Goal: Task Accomplishment & Management: Manage account settings

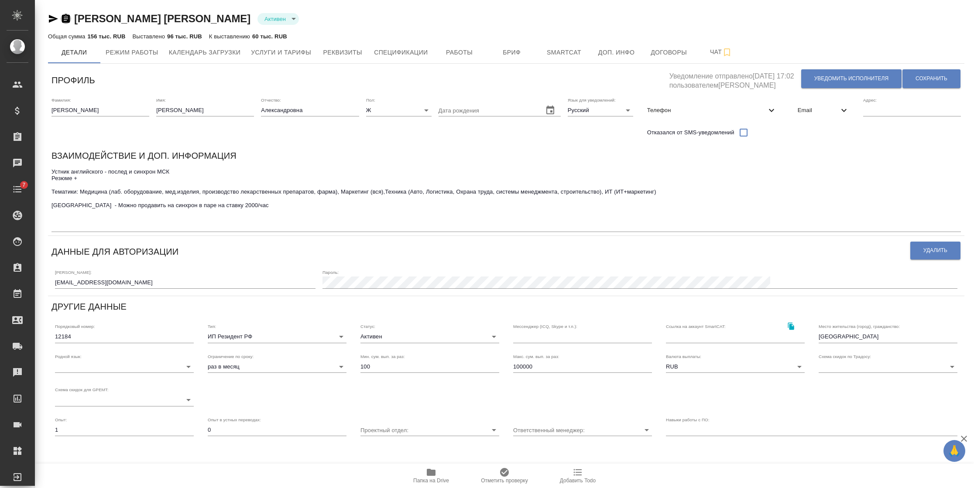
click at [64, 18] on icon "button" at bounding box center [66, 18] width 8 height 9
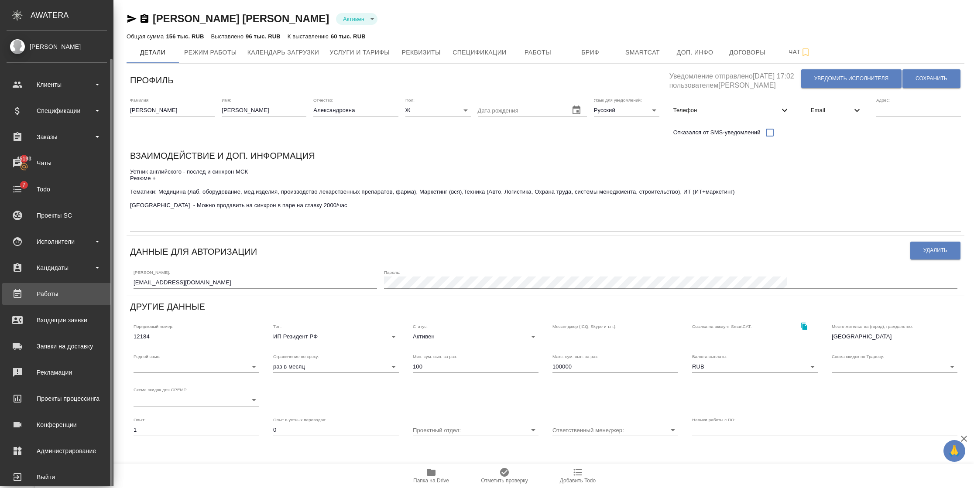
scroll to position [14, 0]
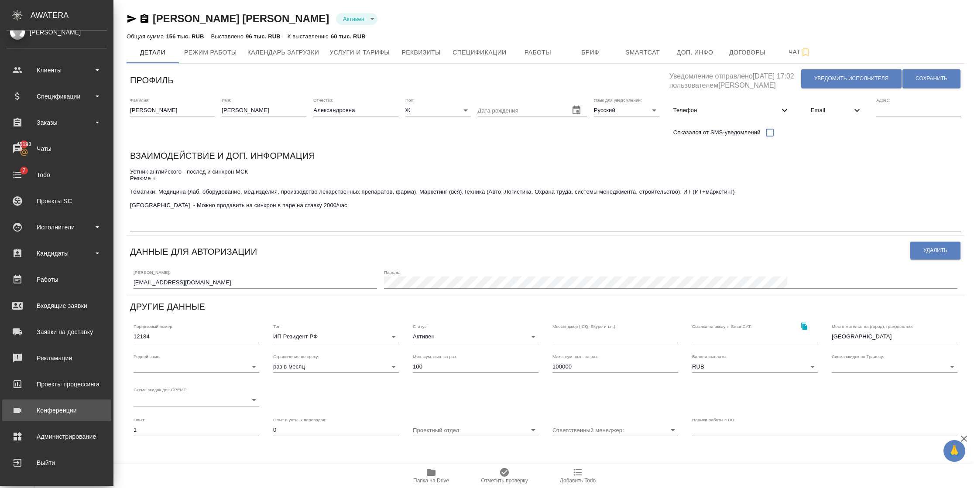
click at [56, 409] on div "Конференции" at bounding box center [57, 410] width 100 height 13
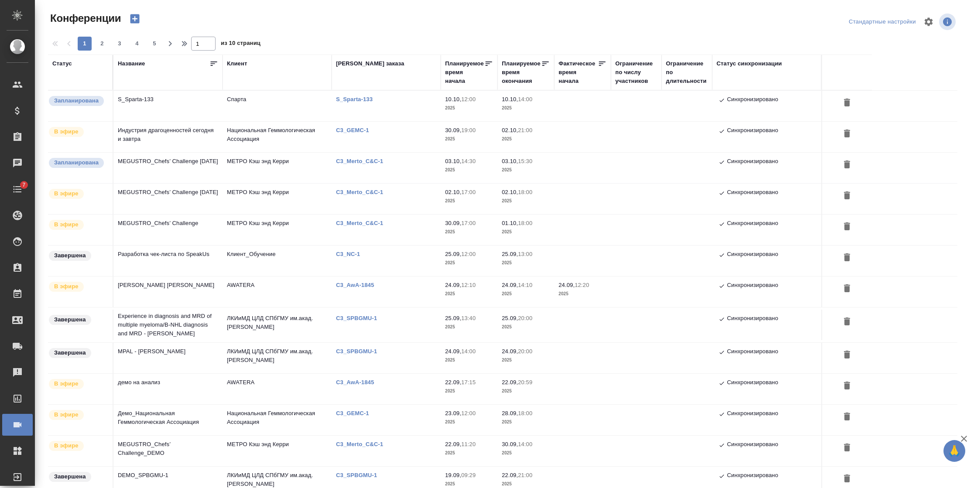
click at [127, 62] on div "Название" at bounding box center [131, 63] width 27 height 9
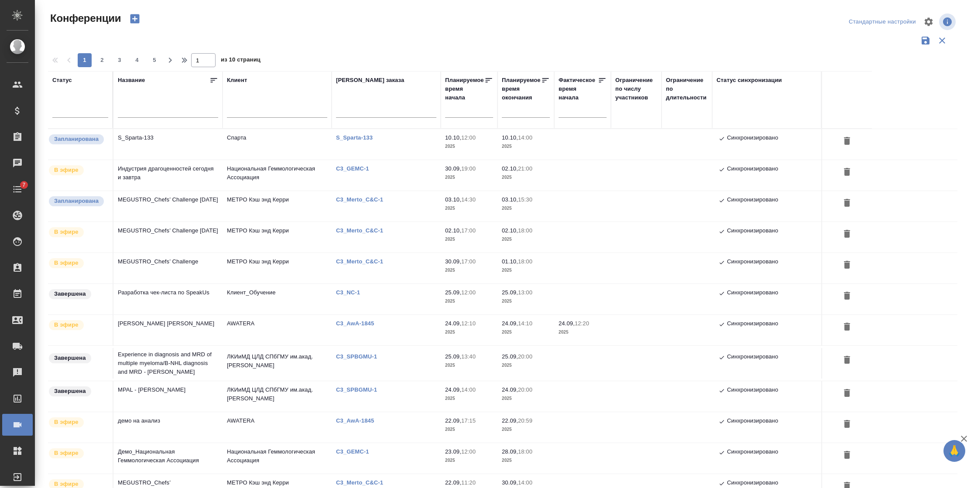
click at [138, 105] on div at bounding box center [168, 112] width 100 height 21
click at [142, 107] on input "text" at bounding box center [168, 111] width 100 height 11
type input "е"
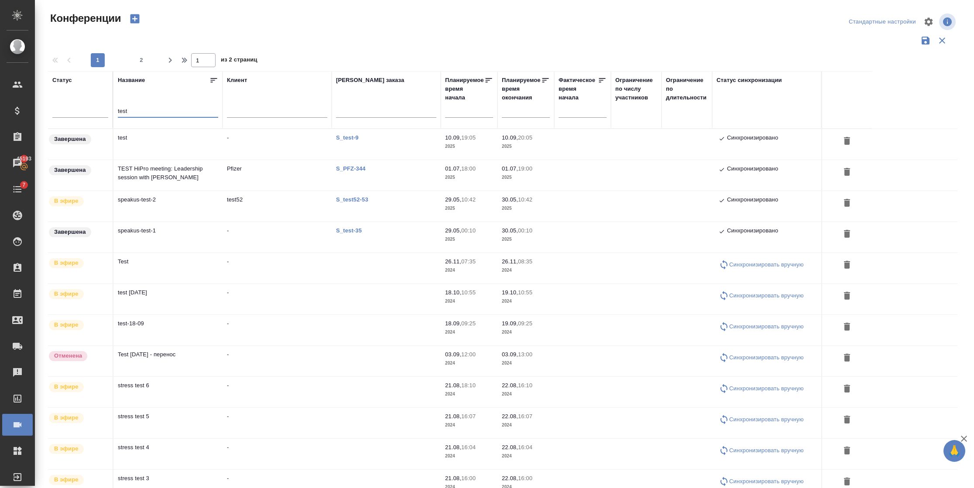
type input "test"
click at [163, 142] on td "test" at bounding box center [167, 144] width 109 height 31
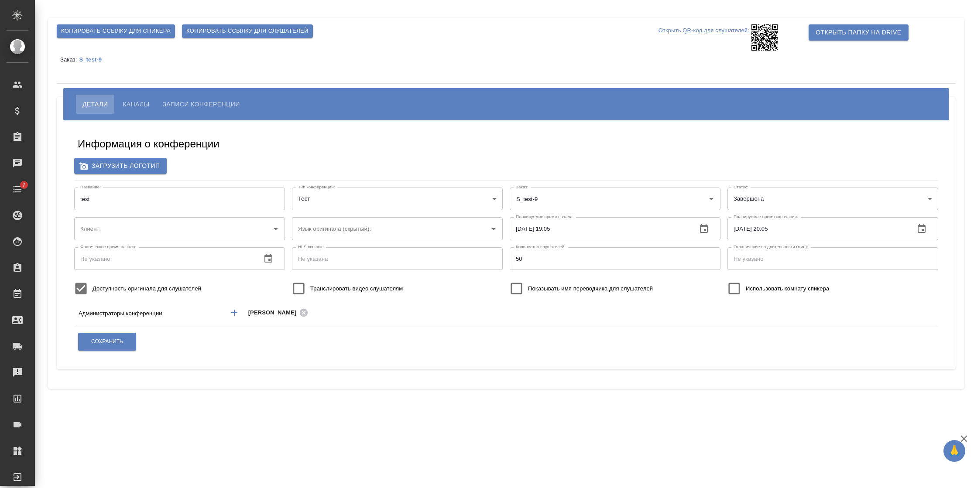
click at [779, 197] on body "🙏 .cls-1 fill:#fff; AWATERA [PERSON_NAME] Спецификации Заказы Чаты 7 Todo Проек…" at bounding box center [487, 244] width 974 height 488
click at [752, 178] on li "В эфире" at bounding box center [832, 185] width 211 height 14
type input "online"
click at [108, 345] on span "Сохранить" at bounding box center [107, 341] width 32 height 7
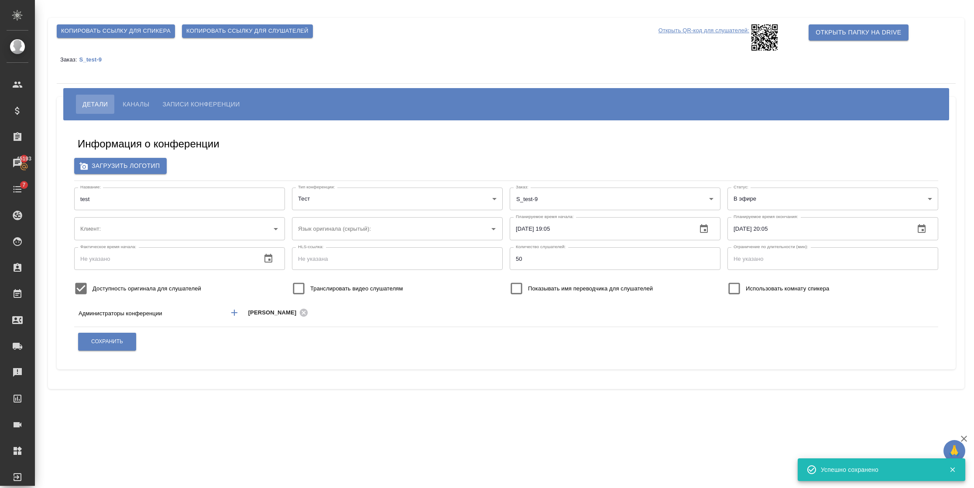
click at [148, 106] on span "Каналы" at bounding box center [136, 104] width 27 height 10
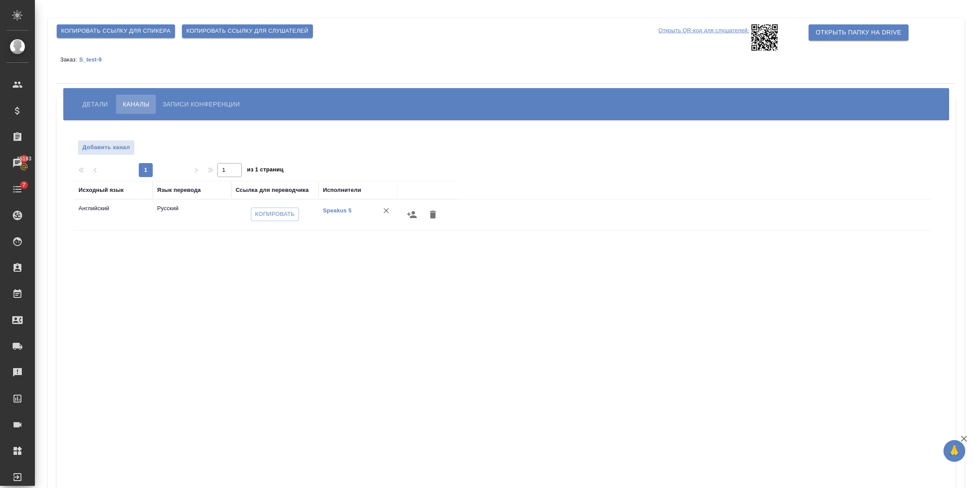
click at [415, 216] on icon "button" at bounding box center [412, 214] width 10 height 7
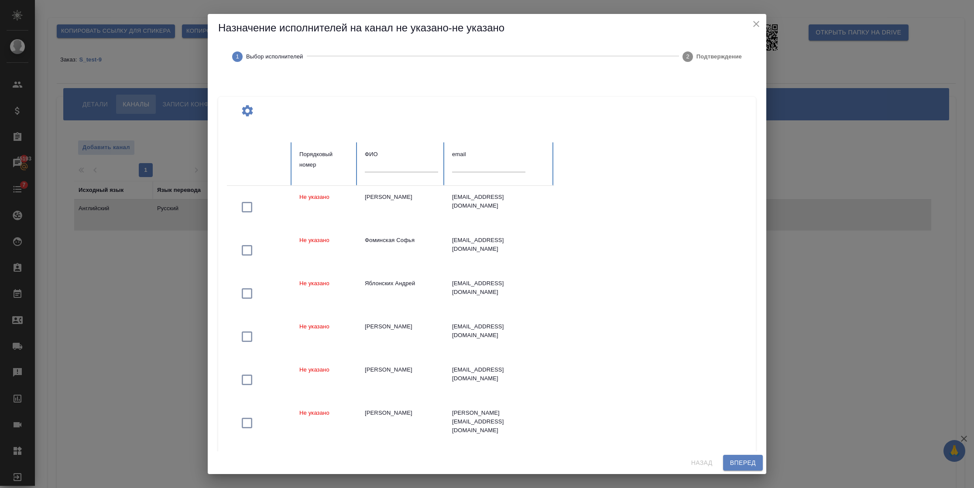
click at [386, 163] on input "text" at bounding box center [401, 166] width 73 height 12
paste input "[PERSON_NAME] [PERSON_NAME]"
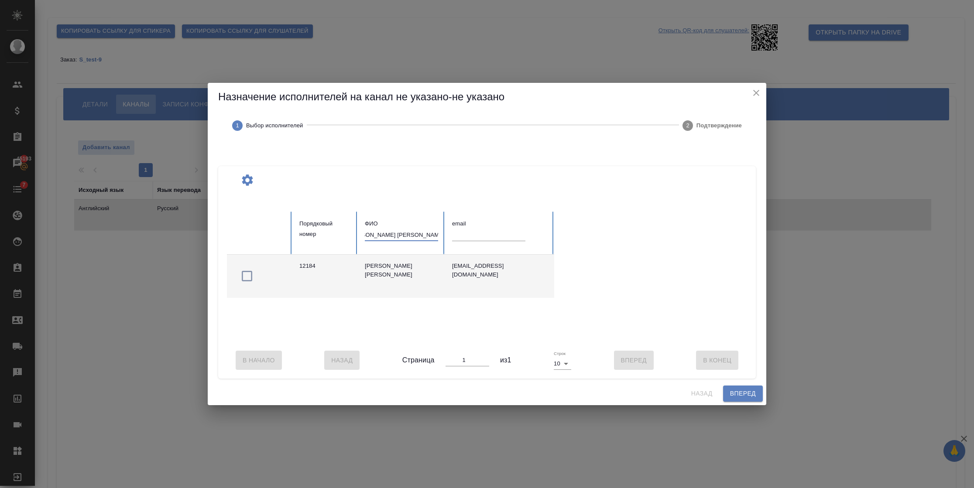
type input "[PERSON_NAME] [PERSON_NAME]"
click at [248, 270] on icon "button" at bounding box center [247, 276] width 14 height 14
click at [750, 398] on span "Вперед" at bounding box center [743, 393] width 26 height 11
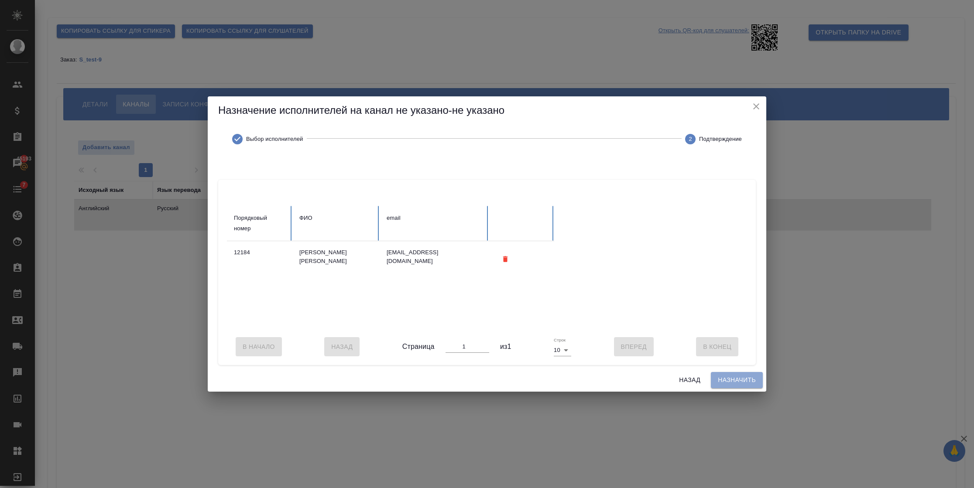
click at [734, 384] on span "Назначить" at bounding box center [737, 380] width 38 height 11
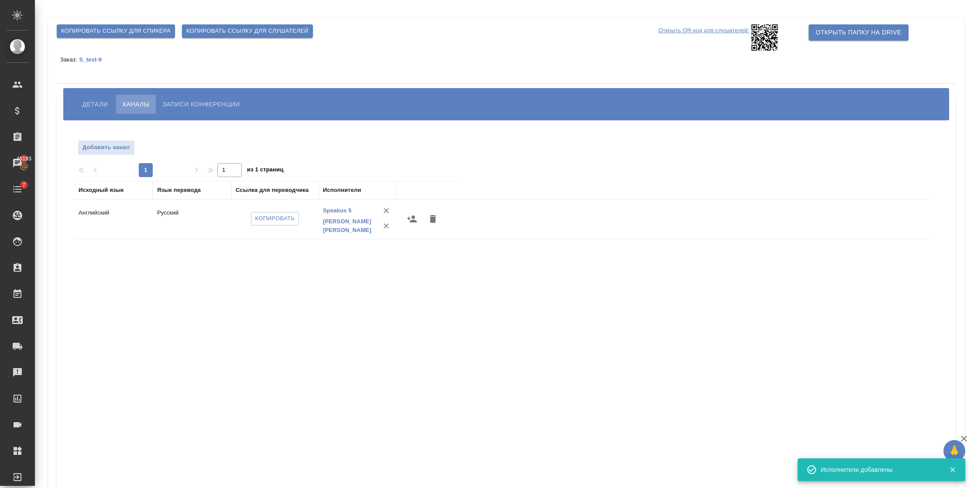
click at [101, 106] on span "Детали" at bounding box center [94, 104] width 25 height 10
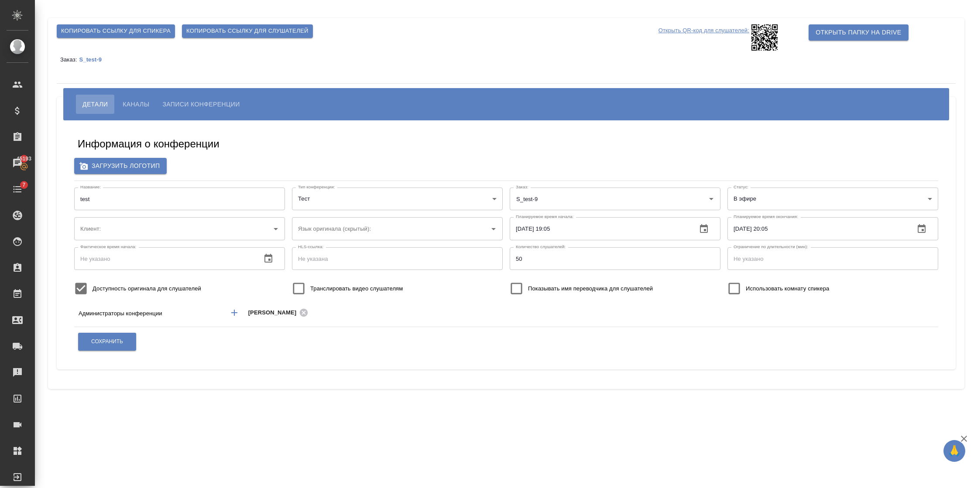
click at [175, 68] on div "Заказ: S_test-9" at bounding box center [506, 59] width 899 height 17
click at [95, 336] on button "Сохранить" at bounding box center [107, 342] width 58 height 18
click at [789, 198] on body "🙏 .cls-1 fill:#fff; AWATERA [PERSON_NAME] Спецификации Заказы Чаты 7 Todo Проек…" at bounding box center [487, 244] width 974 height 488
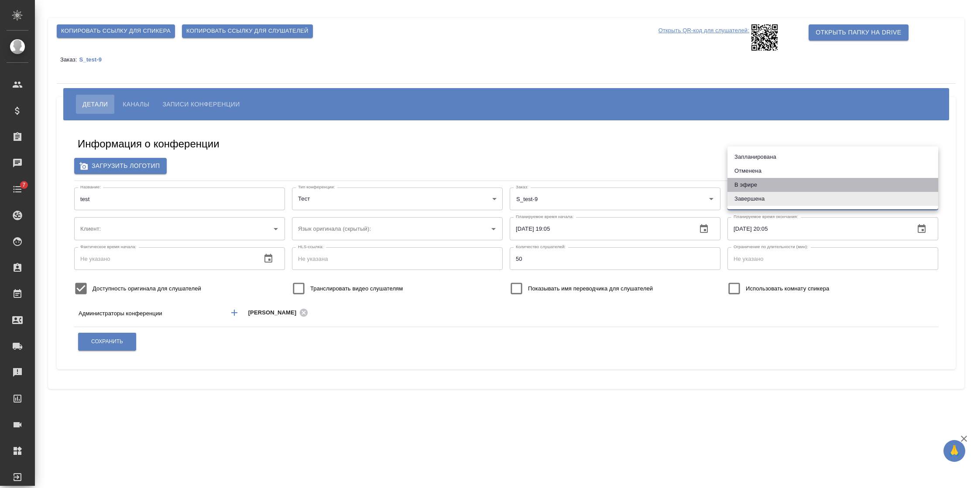
click at [760, 178] on li "В эфире" at bounding box center [832, 185] width 211 height 14
type input "online"
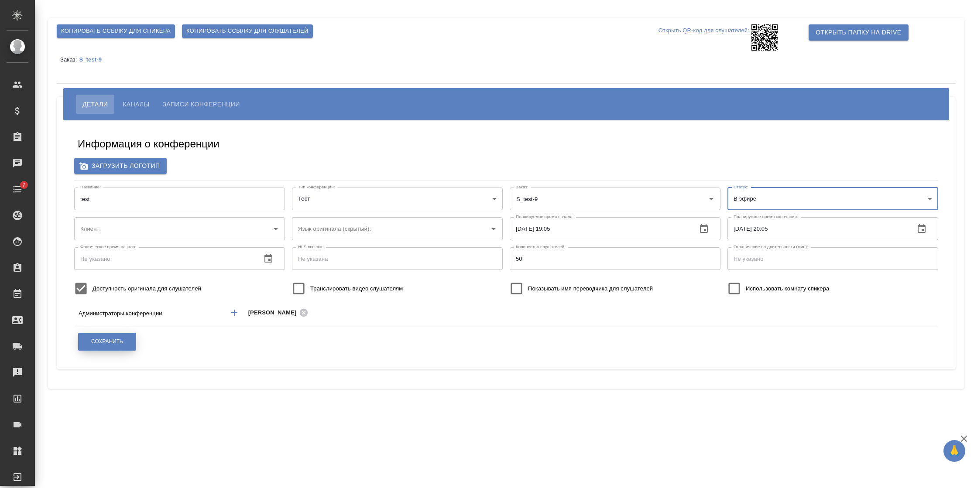
click at [112, 335] on button "Сохранить" at bounding box center [107, 342] width 58 height 18
click at [87, 60] on p "S_test-9" at bounding box center [93, 59] width 29 height 7
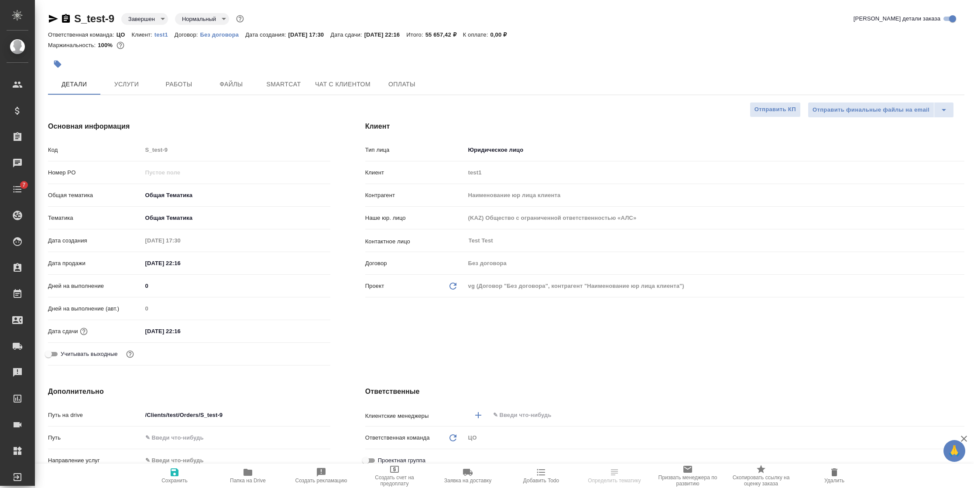
select select "RU"
click at [146, 17] on body "🙏 .cls-1 fill:#fff; AWATERA Semenets Irina Клиенты Спецификации Заказы Чаты 7 T…" at bounding box center [487, 244] width 974 height 488
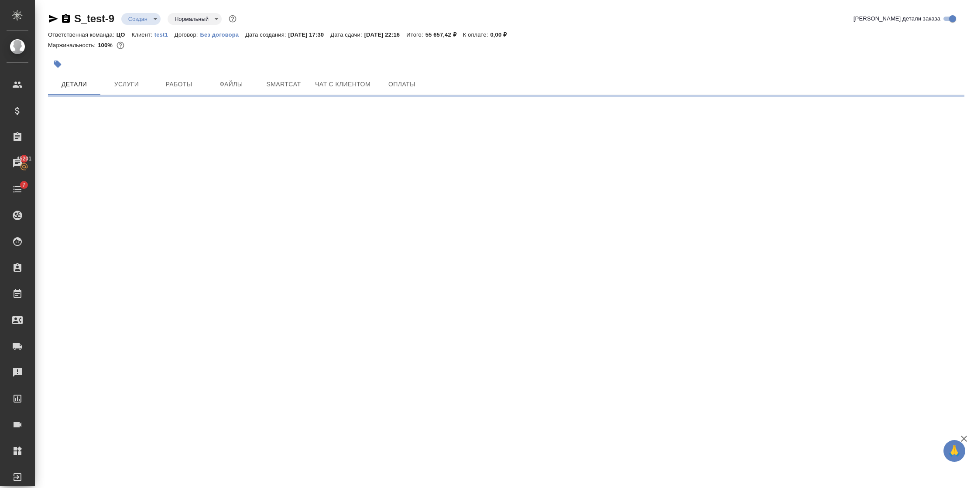
select select "RU"
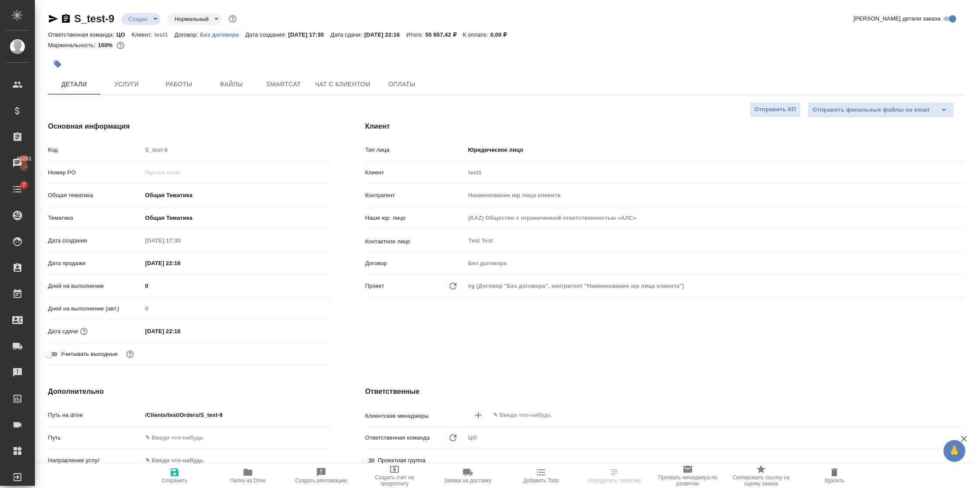
type textarea "x"
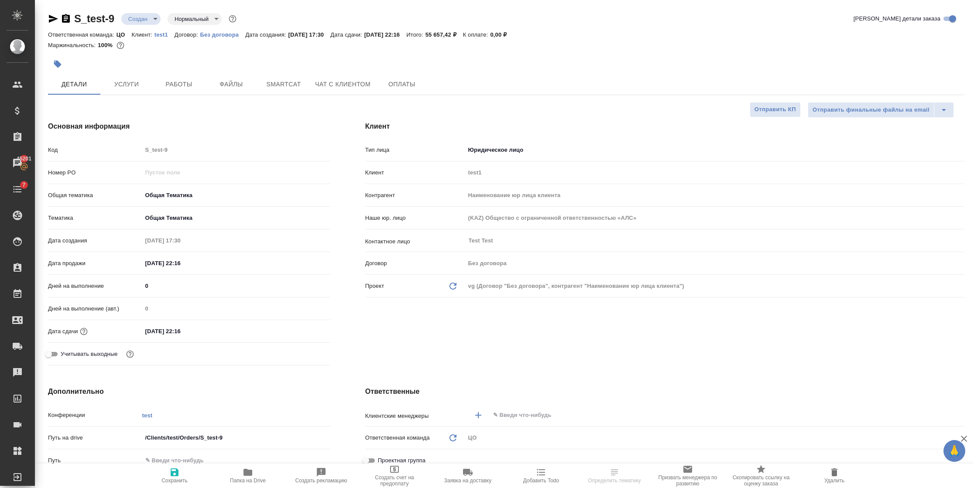
type textarea "x"
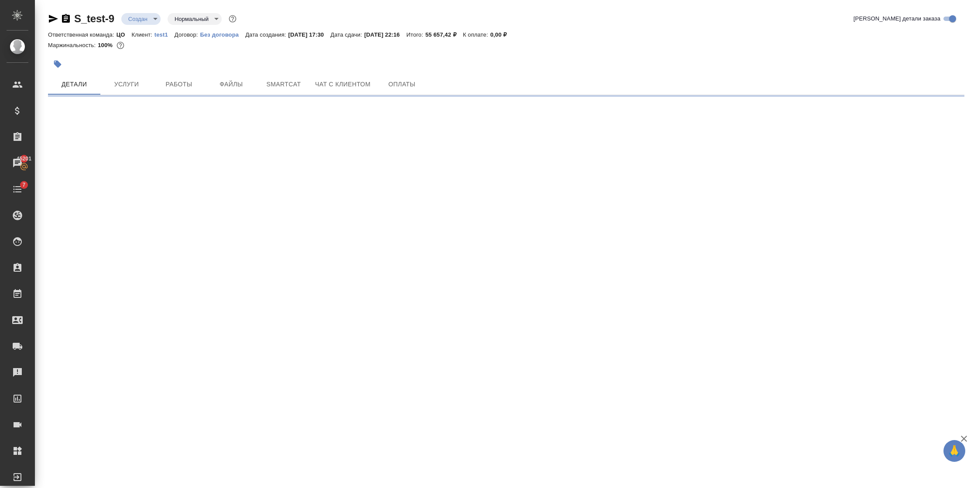
select select "RU"
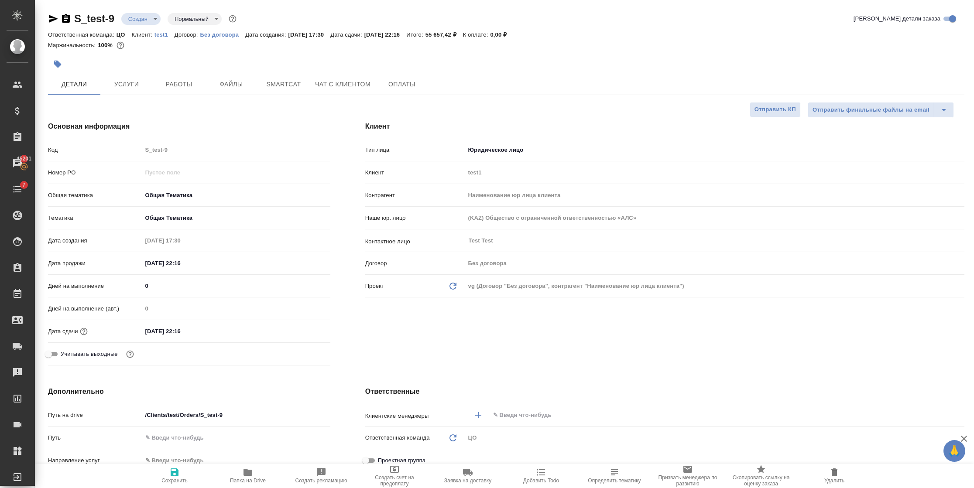
type textarea "x"
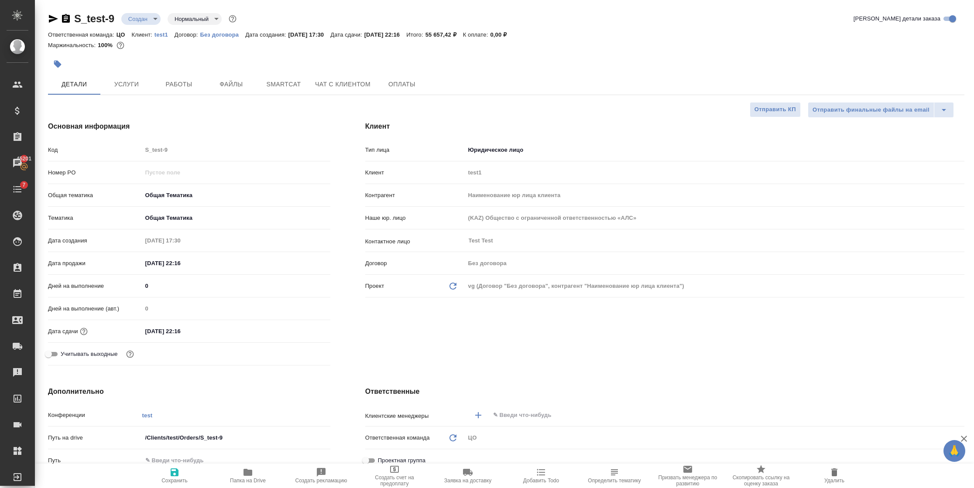
type textarea "x"
